Goal: Check status: Check status

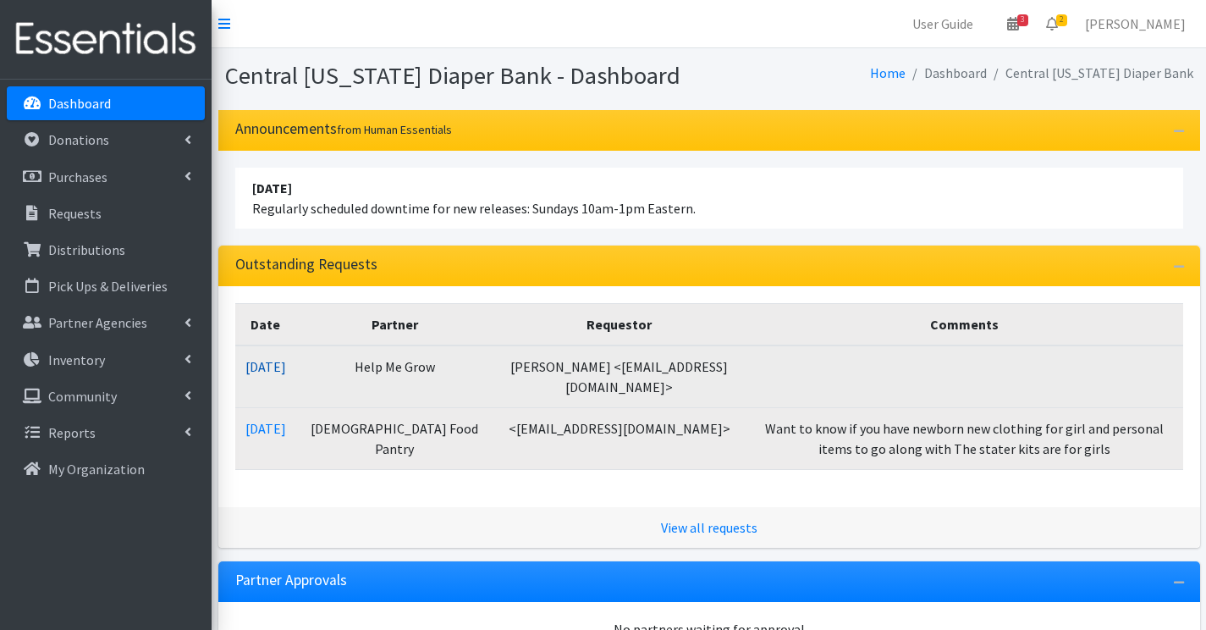
click at [269, 370] on link "[DATE]" at bounding box center [266, 366] width 41 height 17
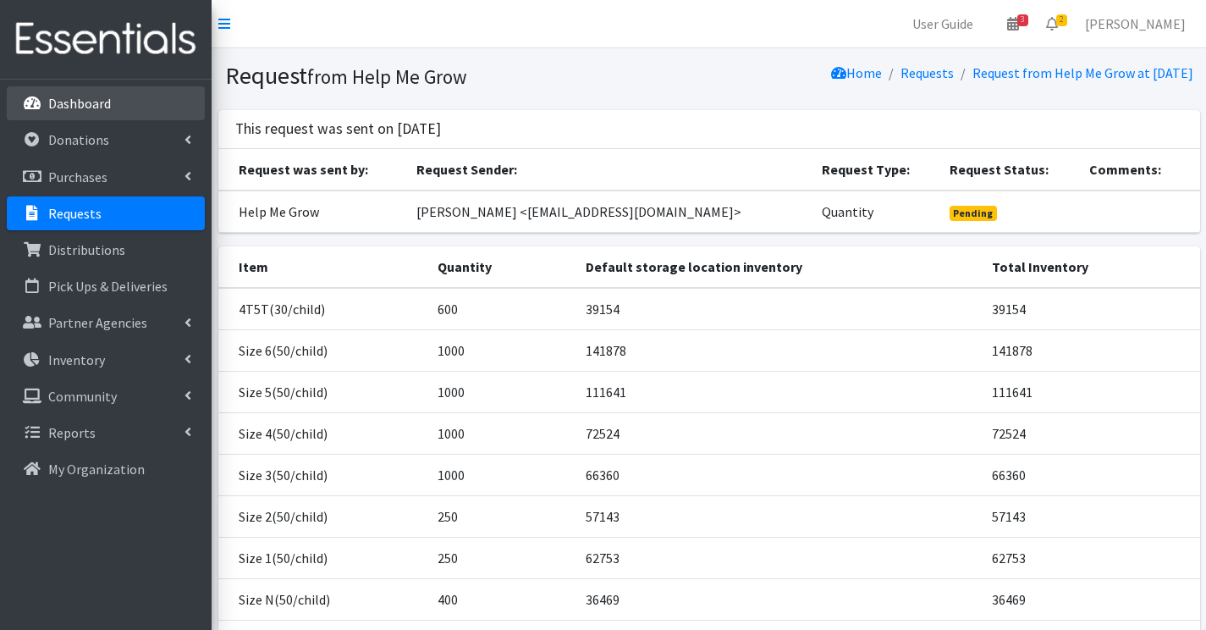
click at [82, 92] on link "Dashboard" at bounding box center [106, 103] width 198 height 34
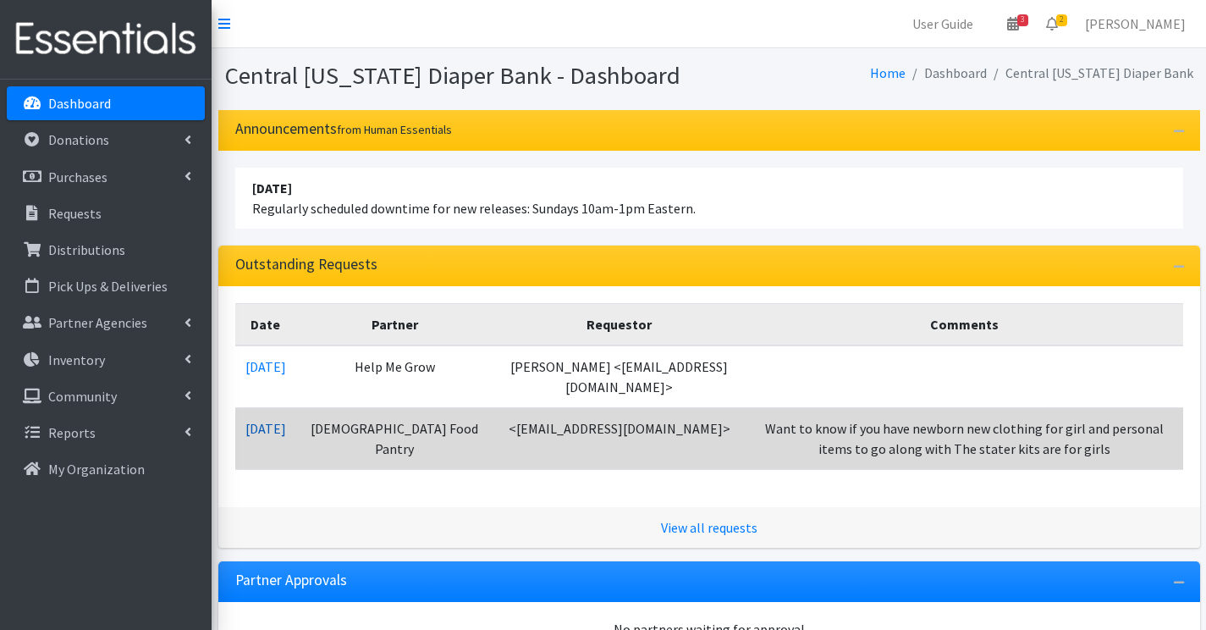
click at [284, 431] on link "[DATE]" at bounding box center [266, 428] width 41 height 17
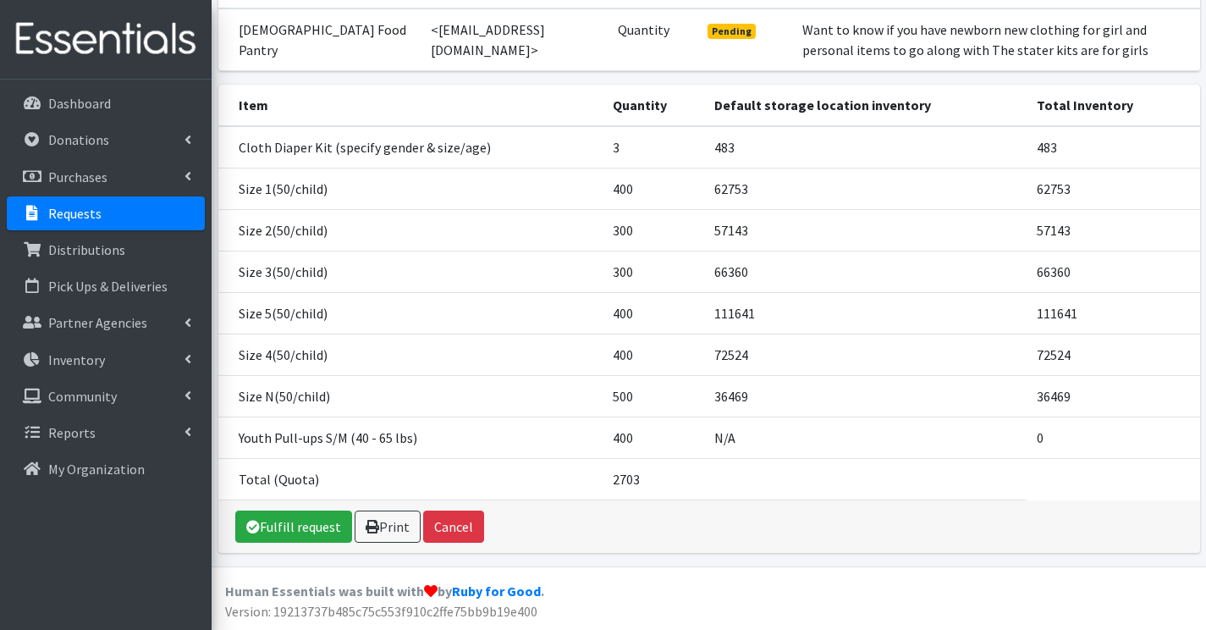
scroll to position [246, 0]
